Goal: Task Accomplishment & Management: Use online tool/utility

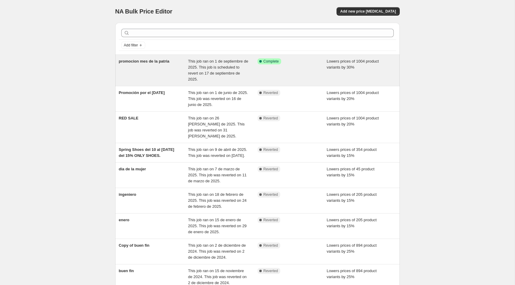
click at [187, 71] on div "promocion mes de la patria" at bounding box center [153, 70] width 69 height 24
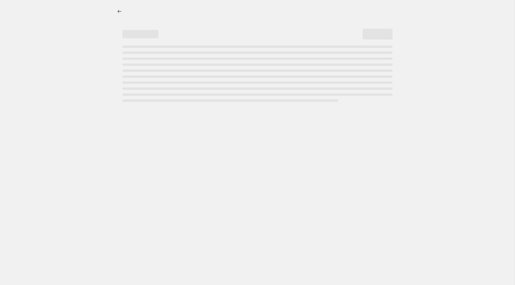
select select "percentage"
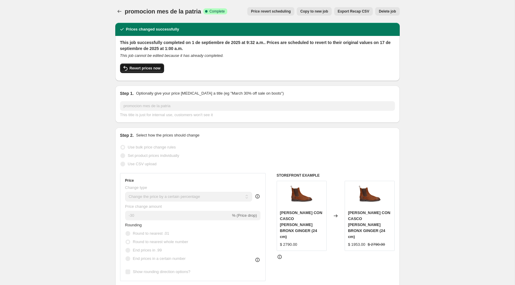
click at [154, 70] on span "Revert prices now" at bounding box center [145, 68] width 31 height 5
checkbox input "false"
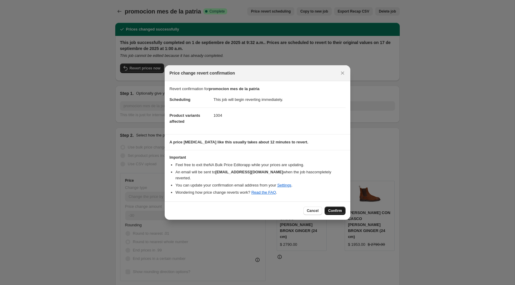
click at [327, 207] on button "Confirm" at bounding box center [335, 211] width 21 height 8
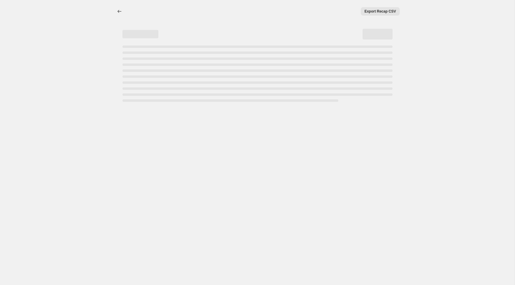
select select "percentage"
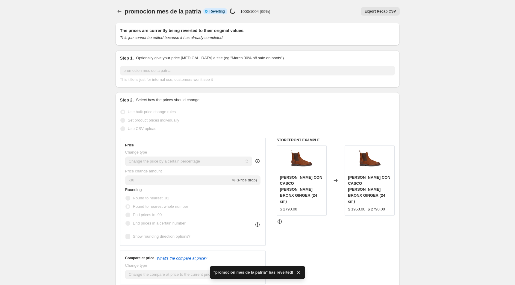
checkbox input "true"
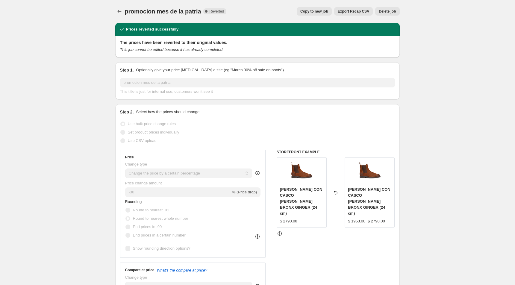
click at [316, 8] on button "Copy to new job" at bounding box center [314, 11] width 35 height 8
select select "percentage"
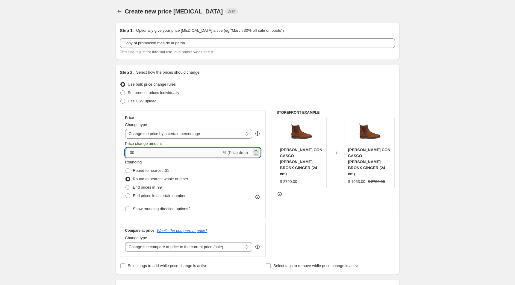
click at [133, 153] on input "-30" at bounding box center [173, 153] width 97 height 10
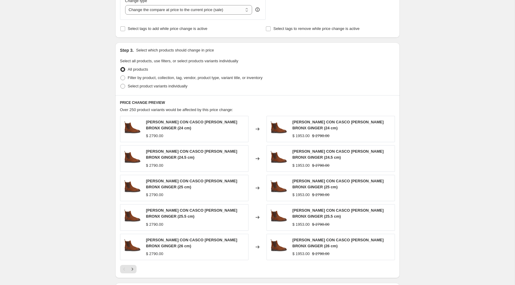
scroll to position [321, 0]
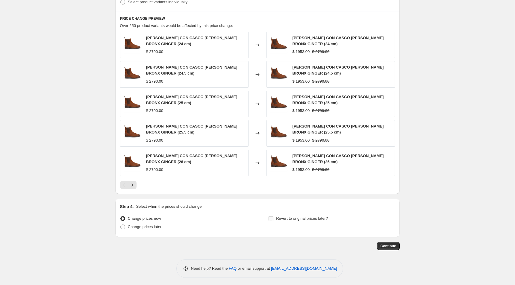
type input "-10"
click at [274, 216] on label "Revert to original prices later?" at bounding box center [298, 218] width 60 height 8
click at [273, 216] on input "Revert to original prices later?" at bounding box center [271, 218] width 5 height 5
checkbox input "true"
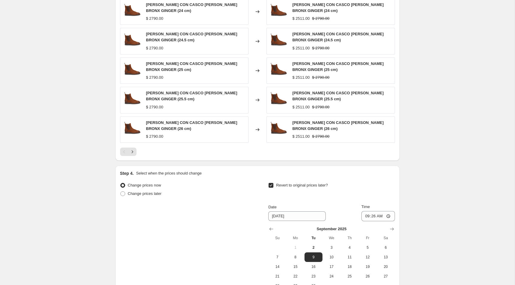
scroll to position [359, 0]
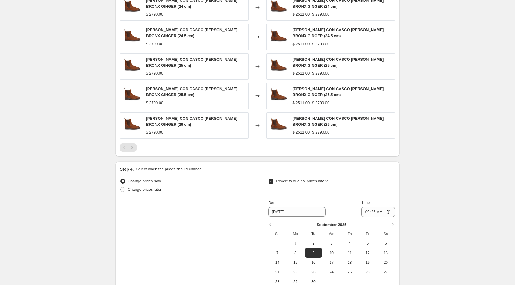
click at [296, 217] on div "September 2025 Su Mo Tu We Th Fr Sa 1 2 3 4 5 6 7 8 9 10 11 12 13 14 15 16 17 1…" at bounding box center [328, 251] width 131 height 69
click at [296, 212] on input "[DATE]" at bounding box center [296, 212] width 57 height 10
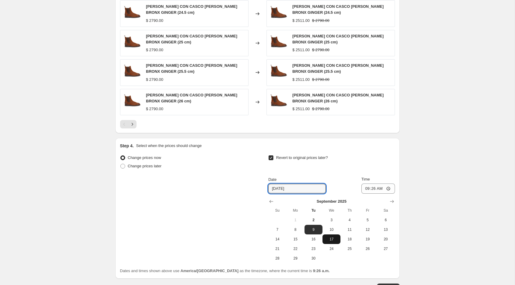
click at [331, 239] on span "17" at bounding box center [331, 239] width 13 height 5
type input "9/17/2025"
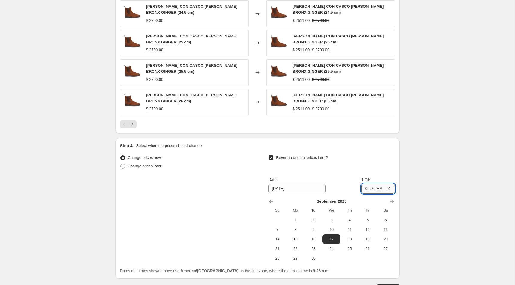
click at [363, 190] on input "09:26" at bounding box center [378, 189] width 34 height 10
click at [372, 189] on input "01:26" at bounding box center [378, 189] width 34 height 10
type input "01:00"
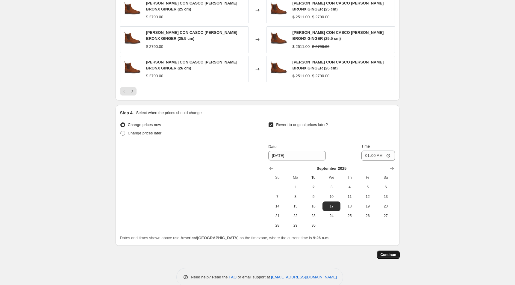
click at [388, 252] on span "Continue" at bounding box center [389, 254] width 16 height 5
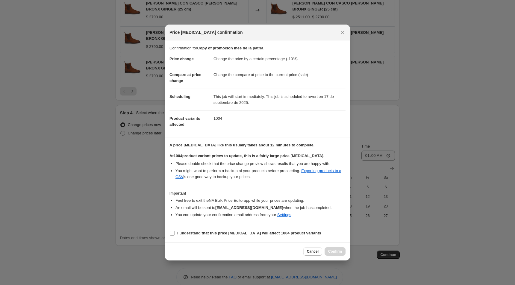
click at [229, 240] on section "I understand that this price change job will affect 1004 product variants" at bounding box center [258, 233] width 186 height 18
click at [228, 236] on label "I understand that this price change job will affect 1004 product variants" at bounding box center [245, 233] width 152 height 8
click at [175, 236] on input "I understand that this price change job will affect 1004 product variants" at bounding box center [172, 233] width 5 height 5
checkbox input "true"
click at [338, 250] on span "Confirm" at bounding box center [335, 251] width 14 height 5
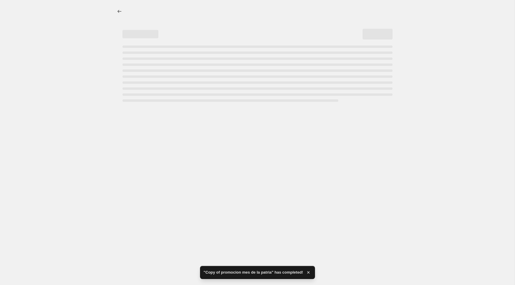
select select "percentage"
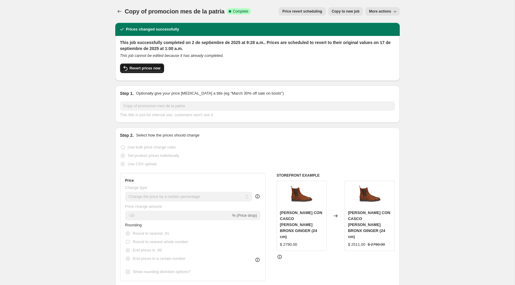
click at [152, 67] on span "Revert prices now" at bounding box center [145, 68] width 31 height 5
checkbox input "false"
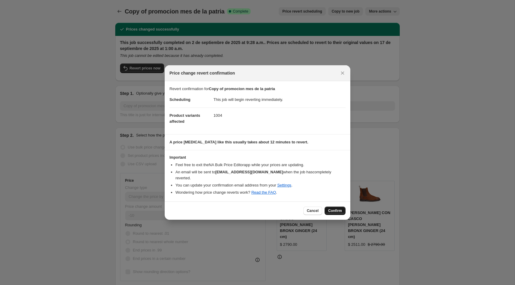
click at [337, 208] on span "Confirm" at bounding box center [335, 210] width 14 height 5
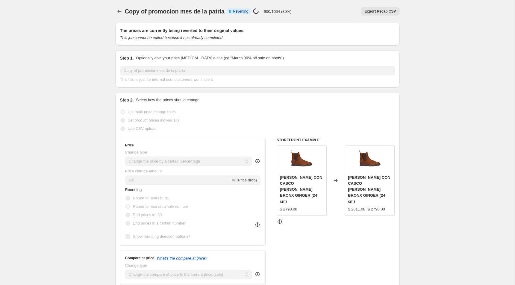
select select "percentage"
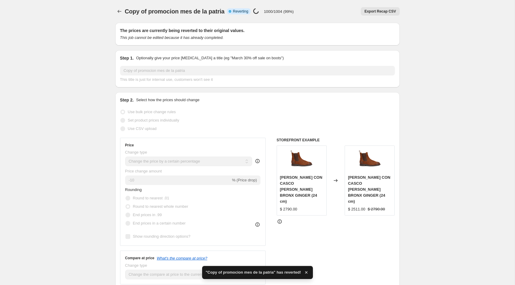
checkbox input "true"
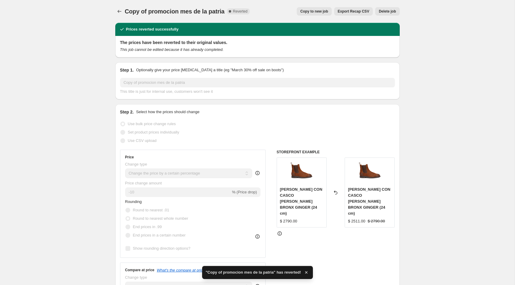
click at [317, 12] on span "Copy to new job" at bounding box center [314, 11] width 28 height 5
select select "percentage"
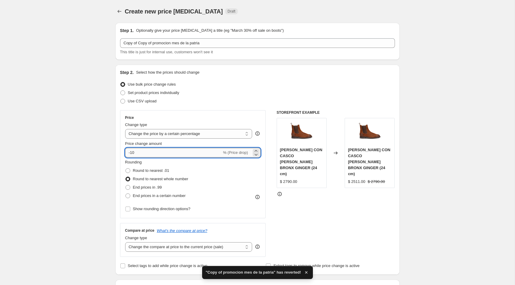
click at [169, 154] on input "-10" at bounding box center [173, 153] width 97 height 10
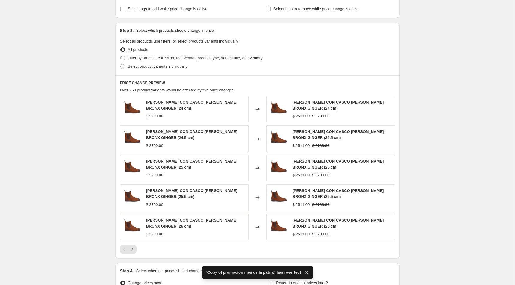
scroll to position [321, 0]
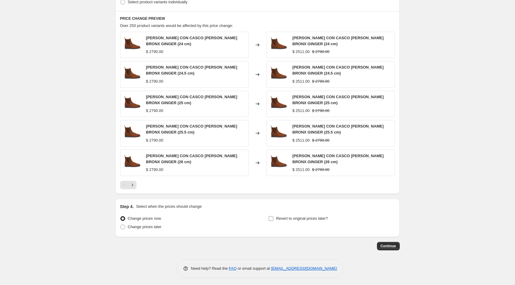
type input "-27"
click at [271, 216] on input "Revert to original prices later?" at bounding box center [271, 218] width 5 height 5
checkbox input "true"
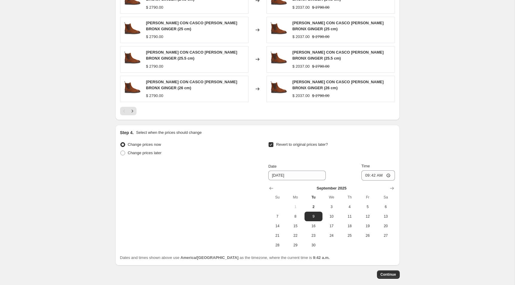
scroll to position [396, 0]
click at [330, 223] on span "17" at bounding box center [331, 225] width 13 height 5
type input "9/17/2025"
click at [363, 174] on input "09:42" at bounding box center [378, 175] width 34 height 10
click at [374, 173] on input "01:42" at bounding box center [378, 175] width 34 height 10
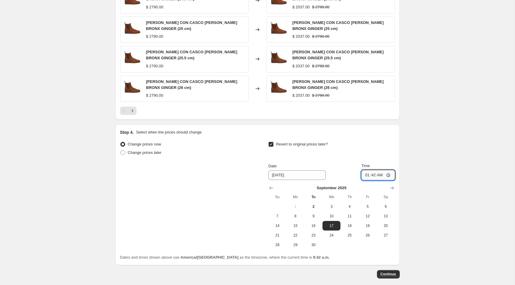
click at [372, 173] on input "01:42" at bounding box center [378, 175] width 34 height 10
type input "01:00"
click at [391, 274] on span "Continue" at bounding box center [389, 274] width 16 height 5
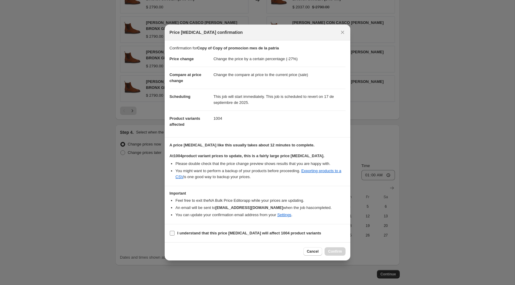
click at [239, 231] on b "I understand that this price change job will affect 1004 product variants" at bounding box center [249, 233] width 144 height 4
click at [175, 231] on input "I understand that this price change job will affect 1004 product variants" at bounding box center [172, 233] width 5 height 5
checkbox input "true"
click at [340, 250] on span "Confirm" at bounding box center [335, 251] width 14 height 5
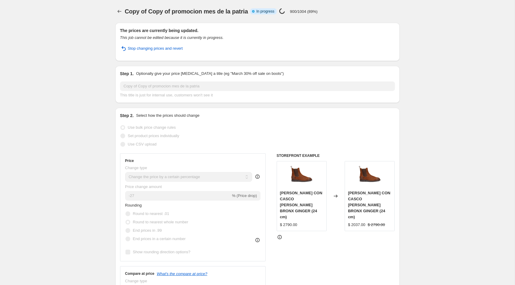
select select "percentage"
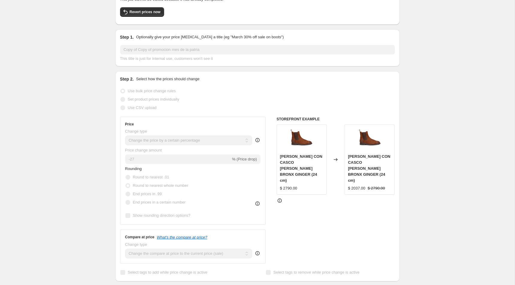
scroll to position [30, 0]
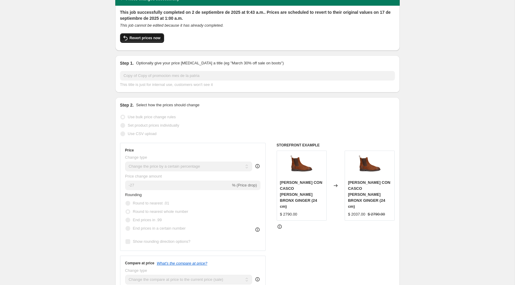
click at [142, 34] on button "Revert prices now" at bounding box center [142, 38] width 44 height 10
checkbox input "false"
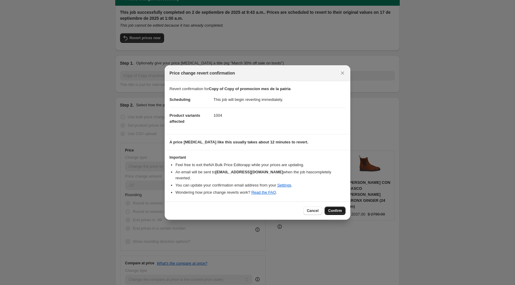
click at [336, 210] on button "Confirm" at bounding box center [335, 211] width 21 height 8
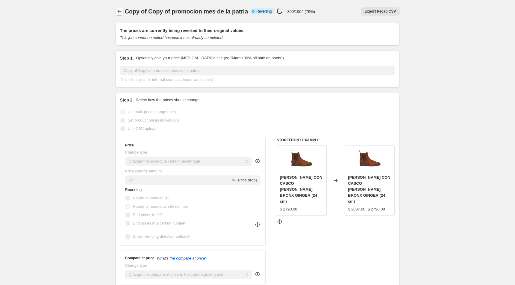
click at [120, 12] on icon "Price change jobs" at bounding box center [119, 11] width 6 height 6
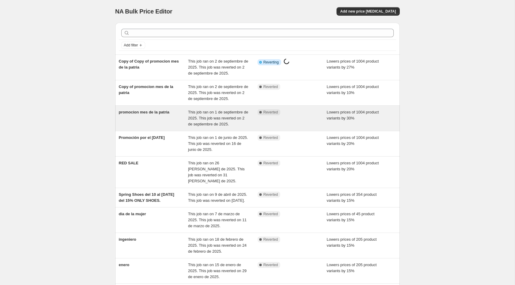
scroll to position [0, 0]
click at [154, 115] on div "promocion mes de la patria" at bounding box center [153, 118] width 69 height 18
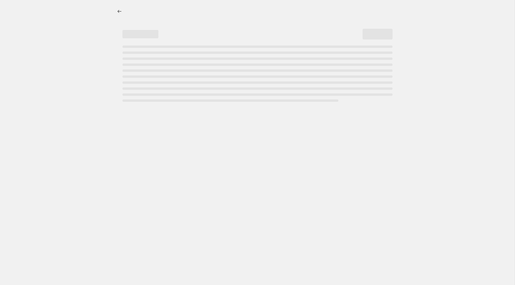
select select "percentage"
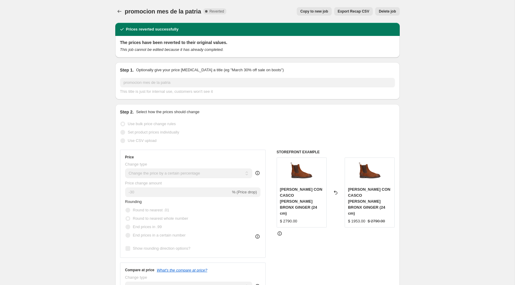
select select "percentage"
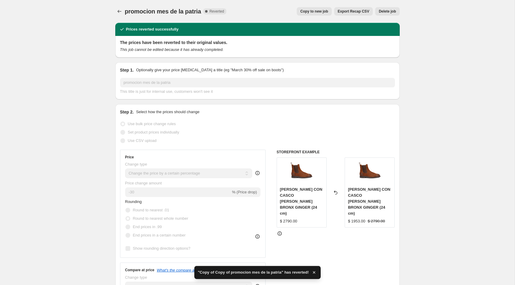
click at [320, 12] on span "Copy to new job" at bounding box center [314, 11] width 28 height 5
select select "percentage"
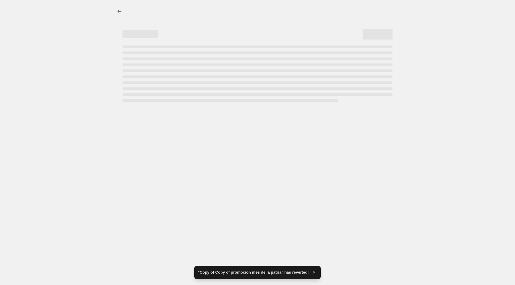
select select "percentage"
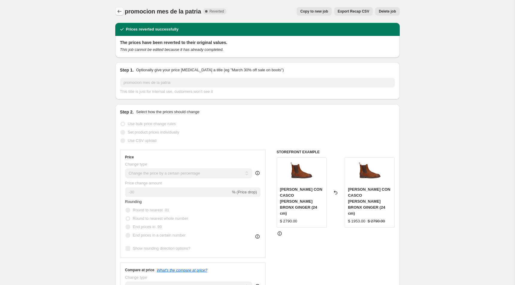
click at [115, 13] on button "Price change jobs" at bounding box center [119, 11] width 8 height 8
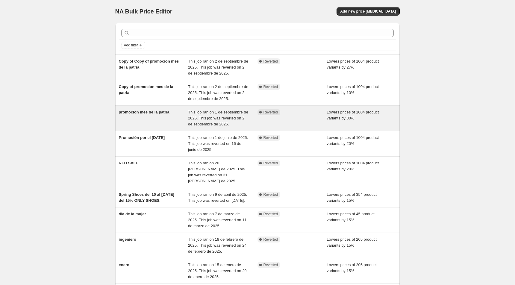
click at [225, 118] on span "This job ran on 1 de septiembre de 2025. This job was reverted on 2 de septiemb…" at bounding box center [218, 118] width 60 height 16
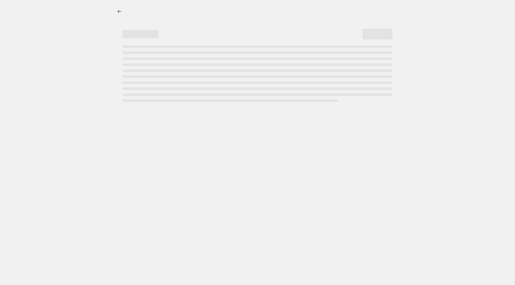
select select "percentage"
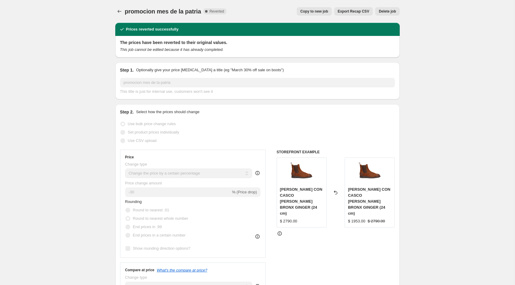
click at [319, 12] on span "Copy to new job" at bounding box center [314, 11] width 28 height 5
select select "percentage"
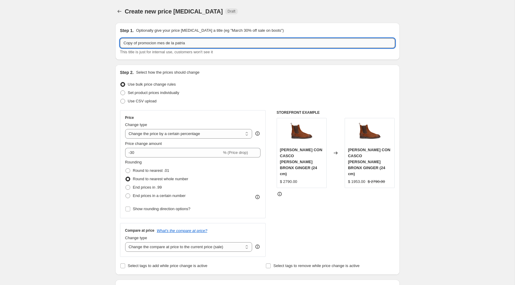
click at [202, 45] on input "Copy of promocion mes de la patria" at bounding box center [257, 43] width 275 height 10
type input "p"
type input "mes de sept"
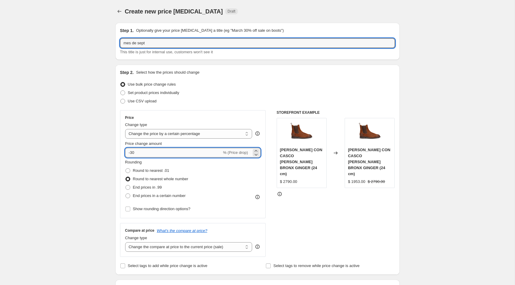
click at [133, 149] on input "-30" at bounding box center [173, 153] width 97 height 10
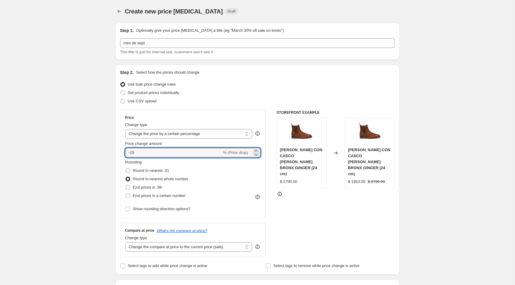
type input "-15"
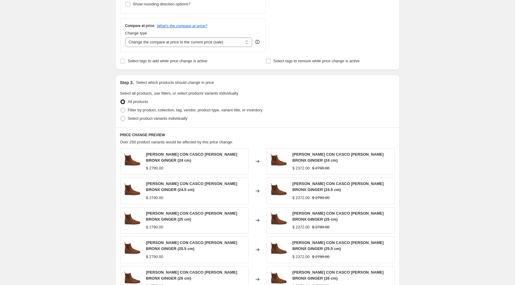
scroll to position [321, 0]
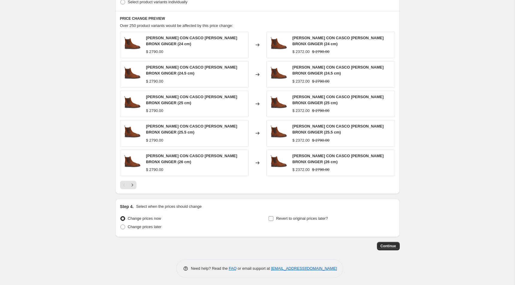
click at [277, 217] on span "Revert to original prices later?" at bounding box center [302, 218] width 52 height 4
click at [273, 217] on input "Revert to original prices later?" at bounding box center [271, 218] width 5 height 5
checkbox input "true"
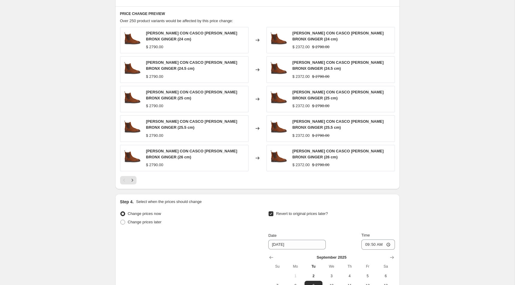
scroll to position [327, 0]
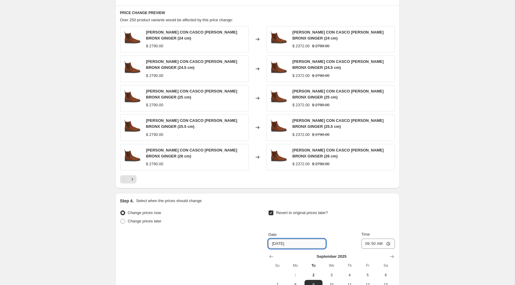
click at [275, 244] on input "9/9/2025" at bounding box center [296, 244] width 57 height 10
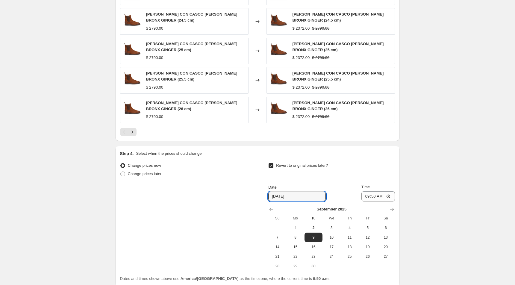
scroll to position [384, 0]
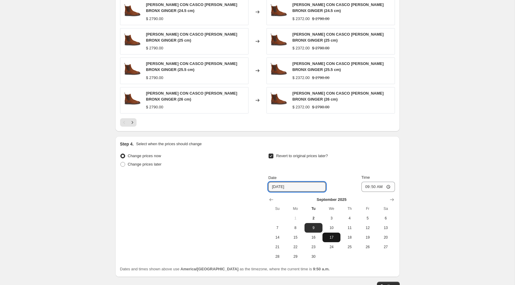
click at [329, 237] on span "17" at bounding box center [331, 237] width 13 height 5
type input "9/17/2025"
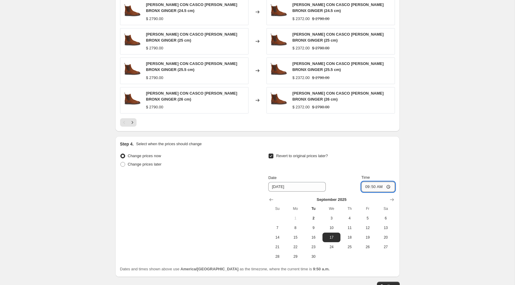
click at [364, 185] on input "09:50" at bounding box center [378, 187] width 34 height 10
click at [371, 187] on input "01:50" at bounding box center [378, 187] width 34 height 10
type input "01:00"
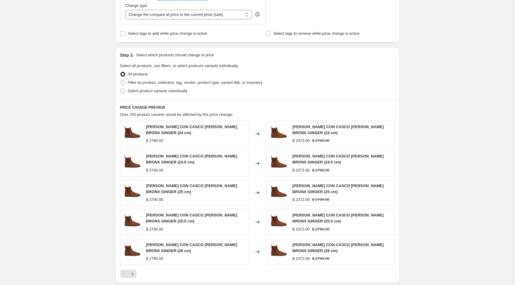
scroll to position [424, 0]
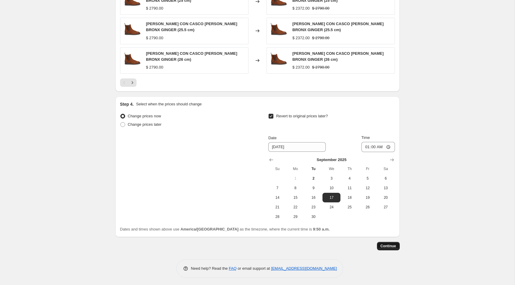
click at [394, 247] on span "Continue" at bounding box center [389, 246] width 16 height 5
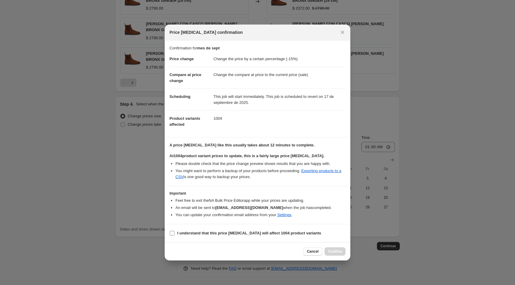
click at [180, 231] on b "I understand that this price change job will affect 1004 product variants" at bounding box center [249, 233] width 144 height 4
click at [175, 231] on input "I understand that this price change job will affect 1004 product variants" at bounding box center [172, 233] width 5 height 5
checkbox input "true"
click at [336, 251] on span "Confirm" at bounding box center [335, 251] width 14 height 5
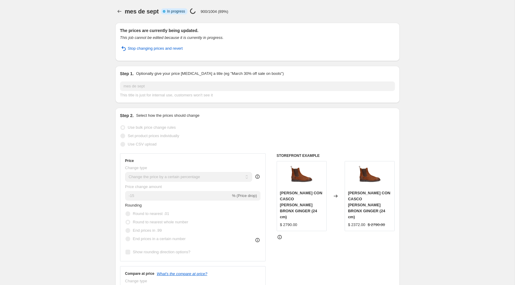
select select "percentage"
